Goal: Navigation & Orientation: Find specific page/section

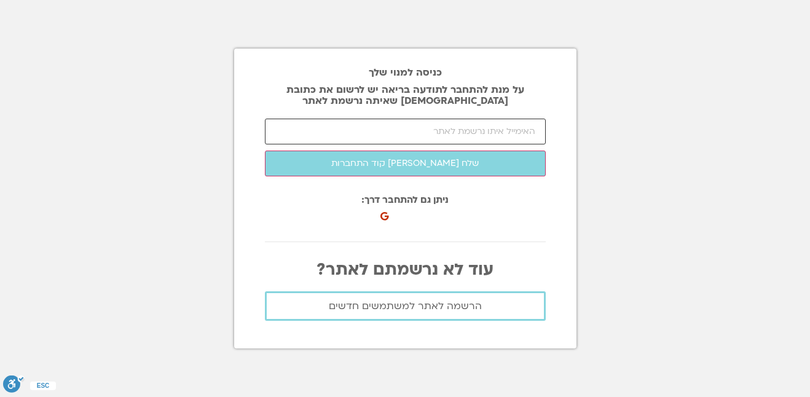
click at [481, 130] on input "email" at bounding box center [405, 132] width 281 height 26
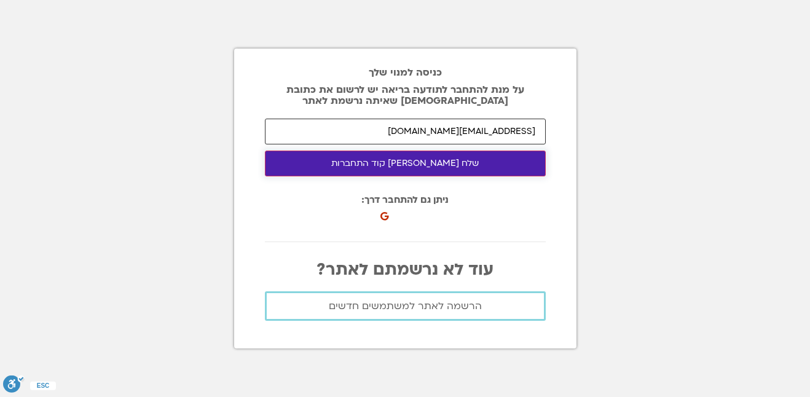
type input "ora_inbar@yahoo.com"
click at [431, 163] on button "שלח לי קוד התחברות" at bounding box center [405, 164] width 281 height 26
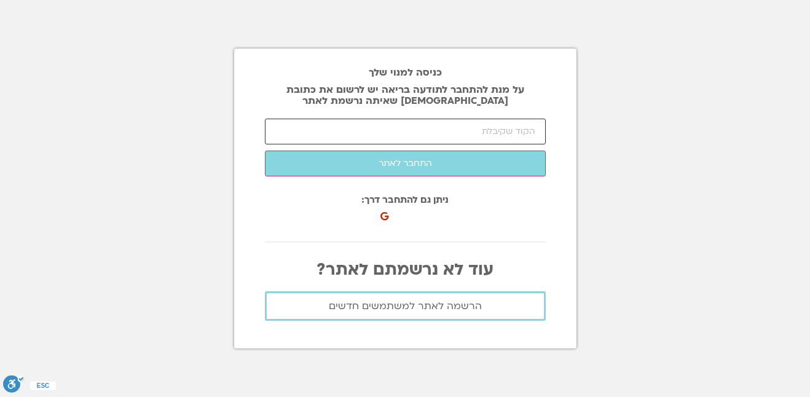
click at [418, 128] on input "number" at bounding box center [405, 132] width 281 height 26
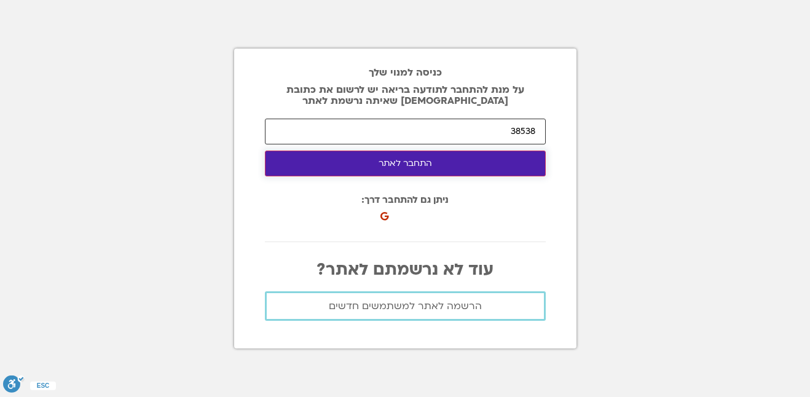
type input "38538"
click at [404, 163] on button "התחבר לאתר" at bounding box center [405, 164] width 281 height 26
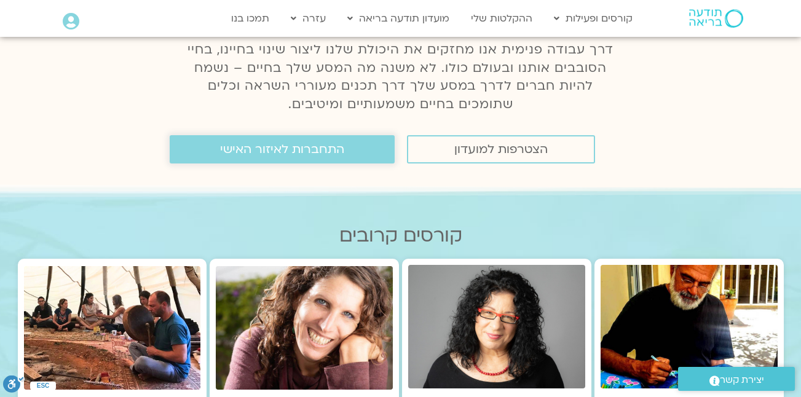
scroll to position [177, 0]
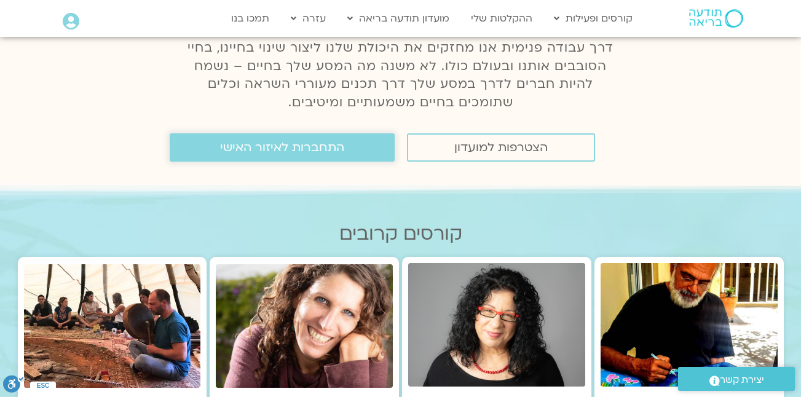
click at [296, 146] on span "התחברות לאיזור האישי" at bounding box center [282, 148] width 124 height 14
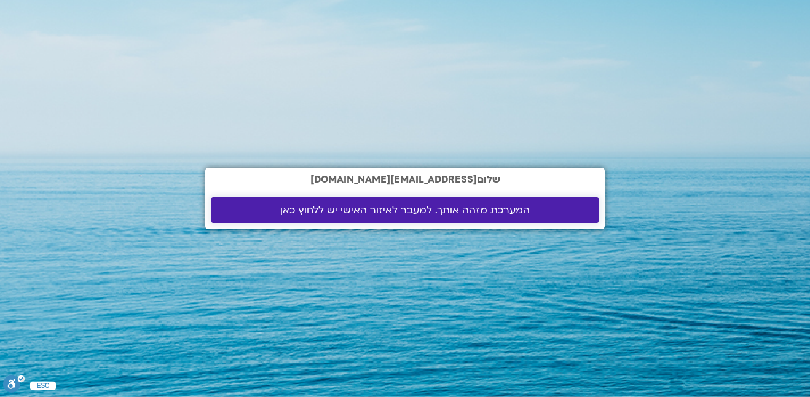
click at [390, 206] on span "המערכת מזהה אותך. למעבר לאיזור האישי יש ללחוץ כאן" at bounding box center [404, 210] width 249 height 11
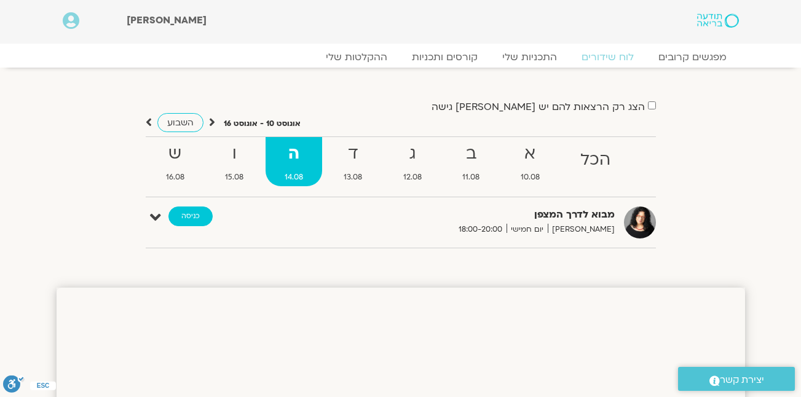
click at [190, 215] on link "כניסה" at bounding box center [190, 216] width 44 height 20
